Goal: Transaction & Acquisition: Subscribe to service/newsletter

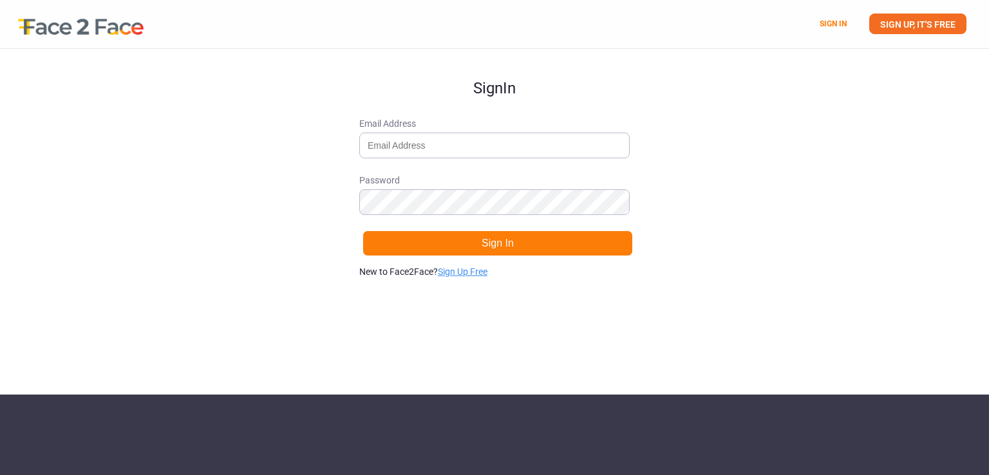
click at [451, 273] on link "Sign Up Free" at bounding box center [463, 272] width 50 height 10
click at [472, 270] on link "Sign in." at bounding box center [476, 272] width 29 height 10
click at [466, 269] on link "Sign Up Free" at bounding box center [463, 272] width 50 height 10
click at [425, 149] on input "Email Address" at bounding box center [494, 146] width 270 height 26
type input "[EMAIL_ADDRESS][DOMAIN_NAME]"
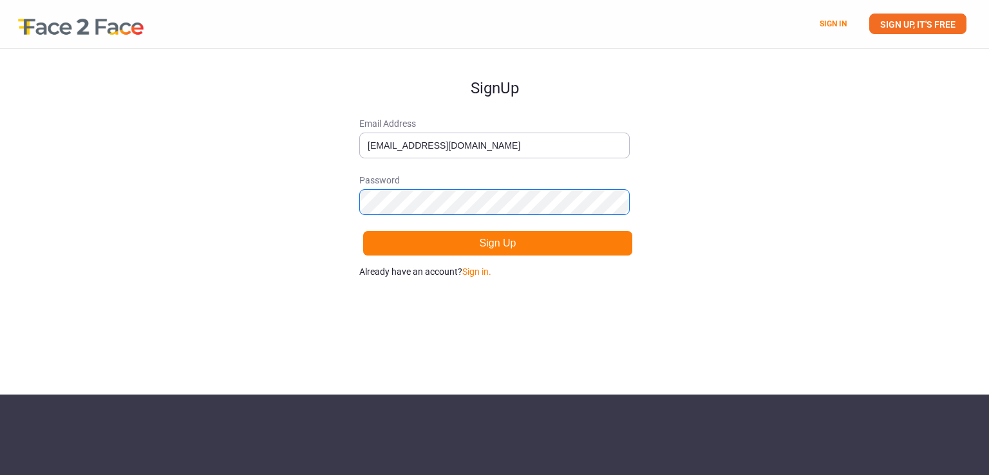
click at [363, 231] on button "Sign Up" at bounding box center [498, 244] width 270 height 26
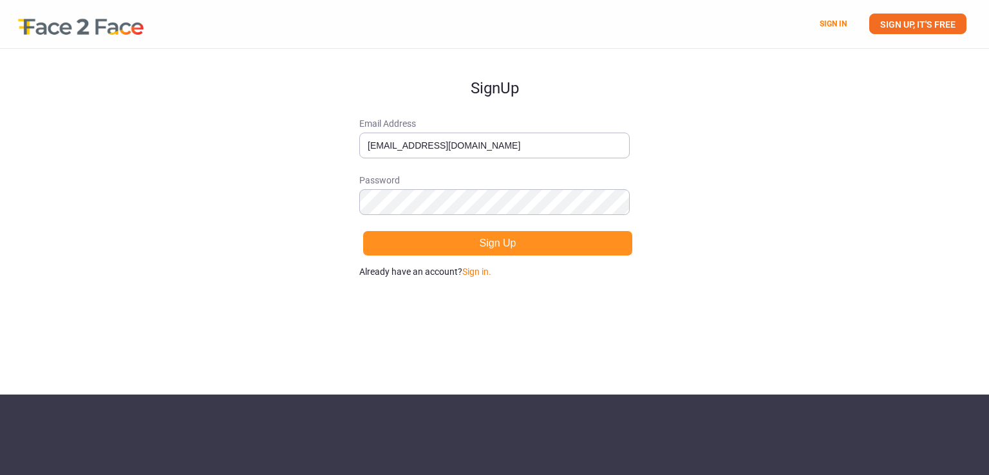
click at [454, 232] on button "Sign Up" at bounding box center [498, 244] width 270 height 26
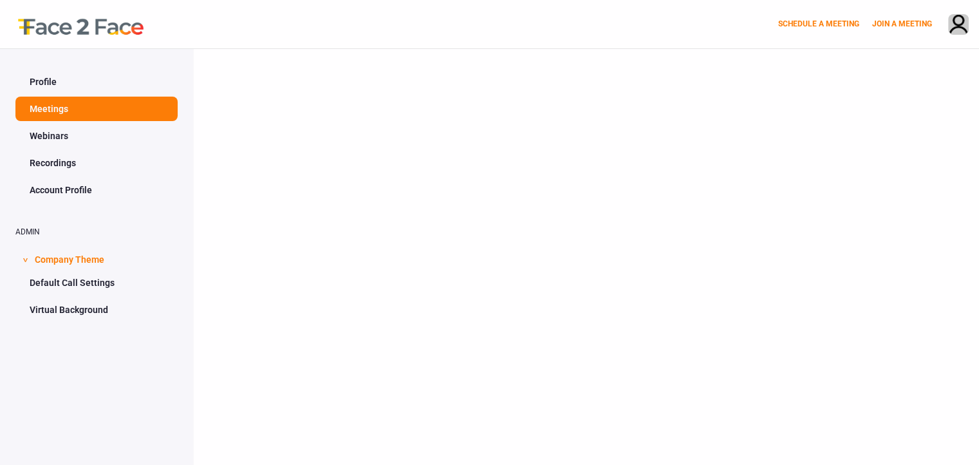
click at [90, 135] on link "Webinars" at bounding box center [96, 136] width 162 height 24
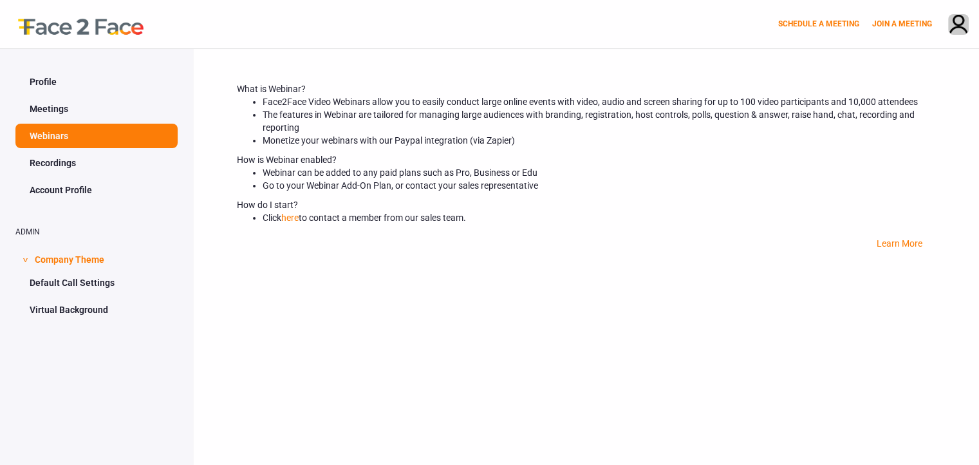
click at [69, 111] on link "Meetings" at bounding box center [96, 109] width 162 height 24
